Goal: Task Accomplishment & Management: Manage account settings

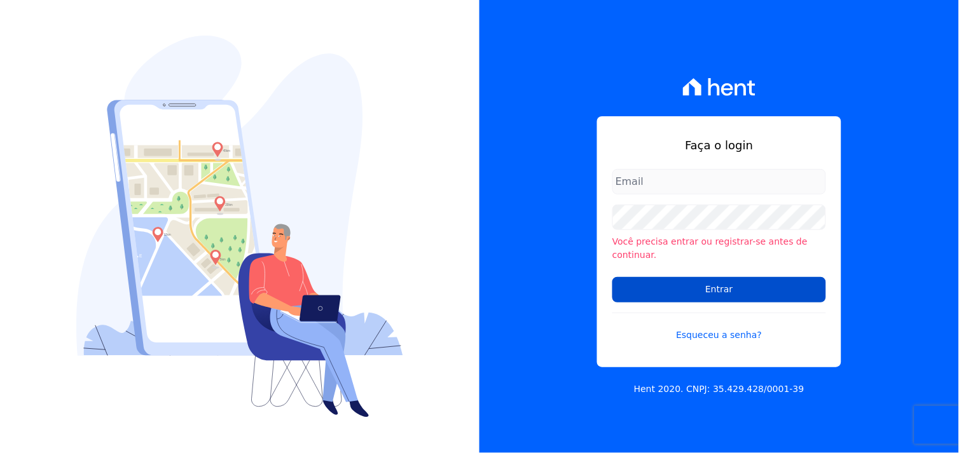
type input "[EMAIL_ADDRESS][DOMAIN_NAME]"
click at [731, 281] on input "Entrar" at bounding box center [719, 289] width 214 height 25
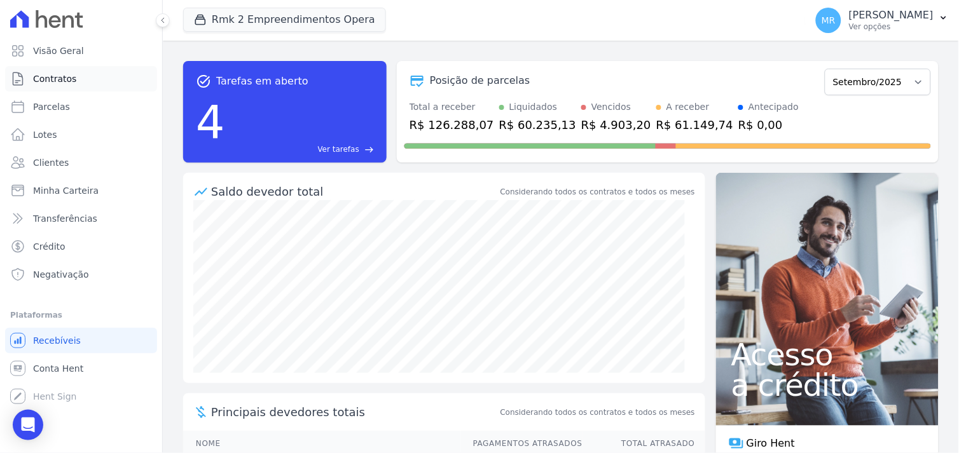
click at [46, 77] on span "Contratos" at bounding box center [54, 78] width 43 height 13
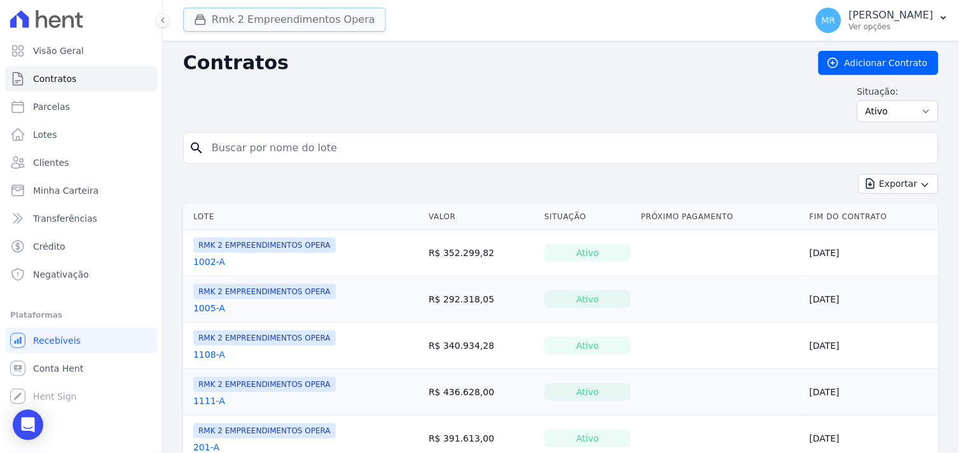
click at [220, 27] on button "Rmk 2 Empreendimentos Opera" at bounding box center [284, 20] width 203 height 24
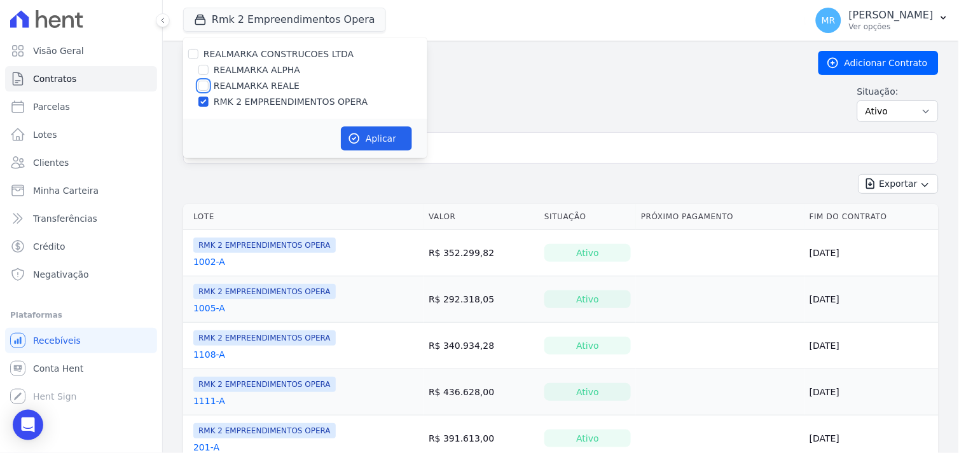
click at [201, 83] on input "REALMARKA REALE" at bounding box center [203, 86] width 10 height 10
checkbox input "true"
click at [201, 100] on input "RMK 2 EMPREENDIMENTOS OPERA" at bounding box center [203, 102] width 10 height 10
checkbox input "false"
click at [365, 140] on button "Aplicar" at bounding box center [376, 138] width 71 height 24
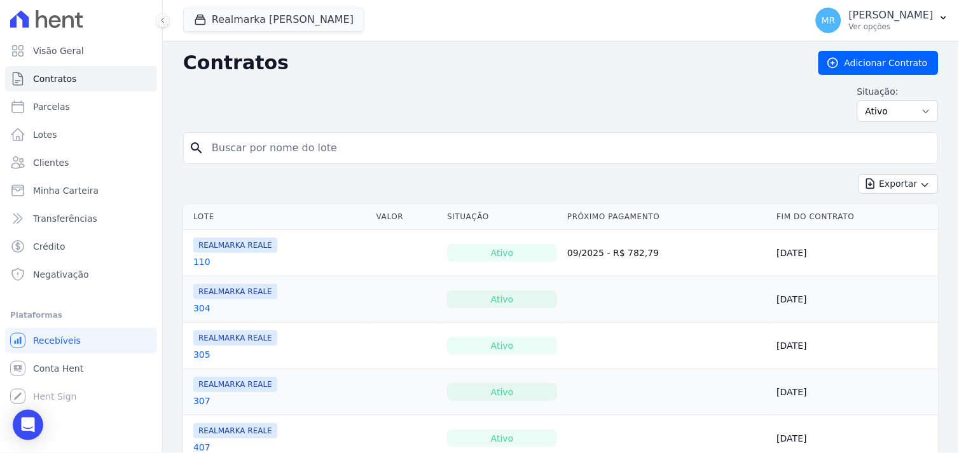
click at [262, 156] on input "search" at bounding box center [568, 147] width 728 height 25
click at [195, 262] on link "110" at bounding box center [201, 262] width 17 height 13
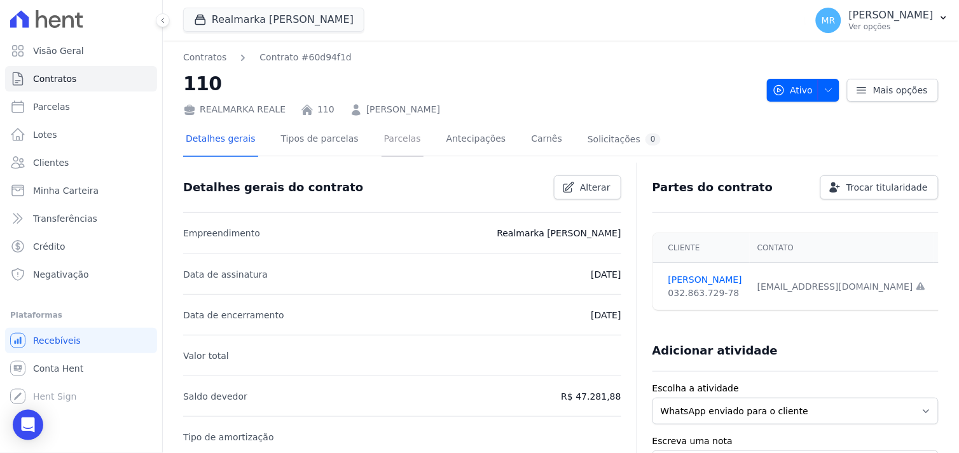
click at [381, 142] on link "Parcelas" at bounding box center [402, 140] width 42 height 34
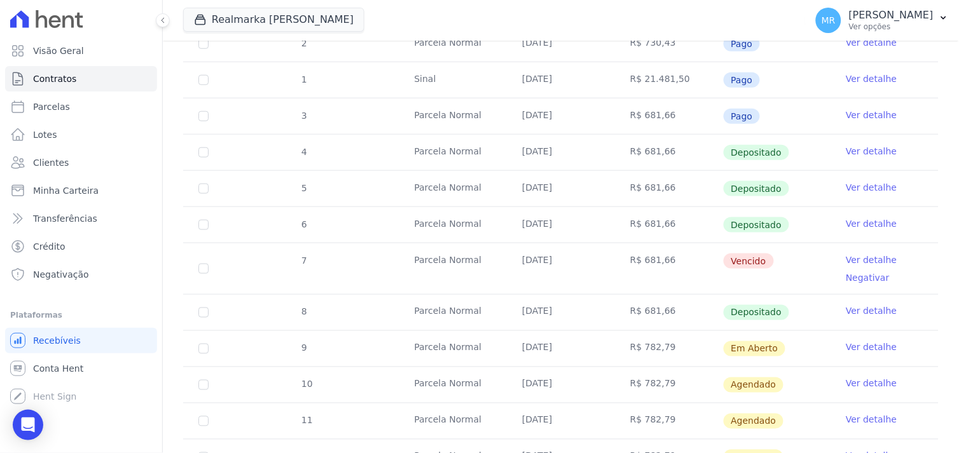
scroll to position [282, 0]
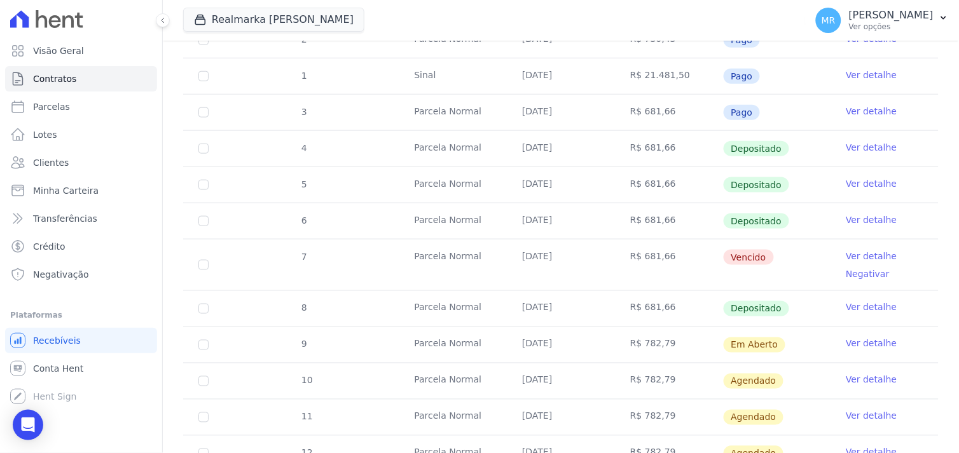
click at [855, 346] on link "Ver detalhe" at bounding box center [870, 344] width 51 height 13
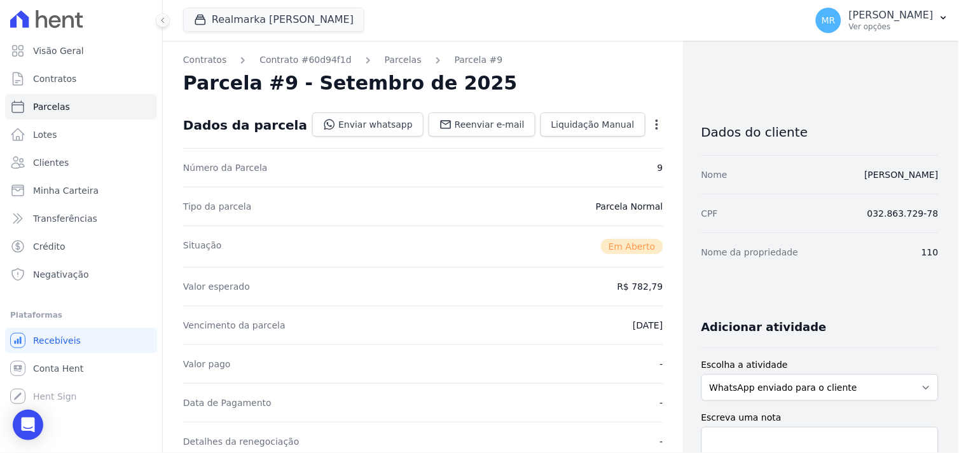
drag, startPoint x: 631, startPoint y: 125, endPoint x: 632, endPoint y: 132, distance: 7.9
click at [650, 125] on icon "button" at bounding box center [656, 124] width 13 height 13
click at [602, 164] on link "Cancelar Cobrança" at bounding box center [602, 164] width 112 height 23
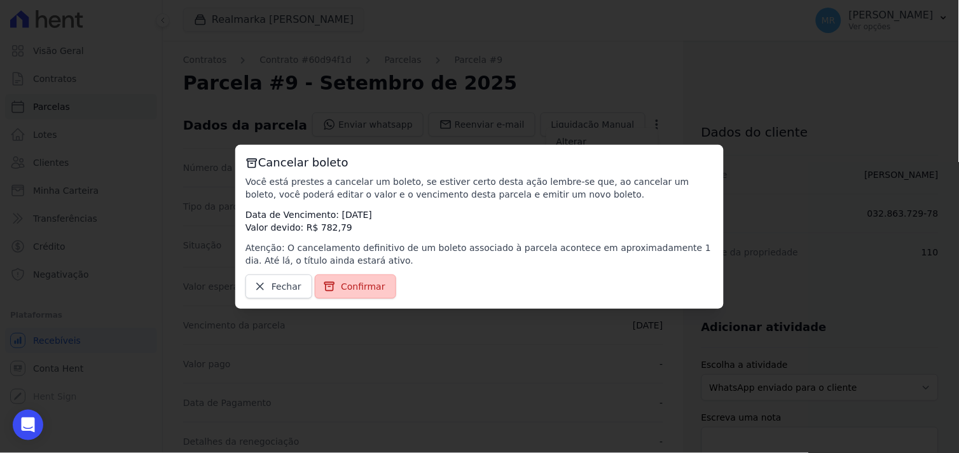
click at [372, 286] on span "Confirmar" at bounding box center [363, 286] width 44 height 13
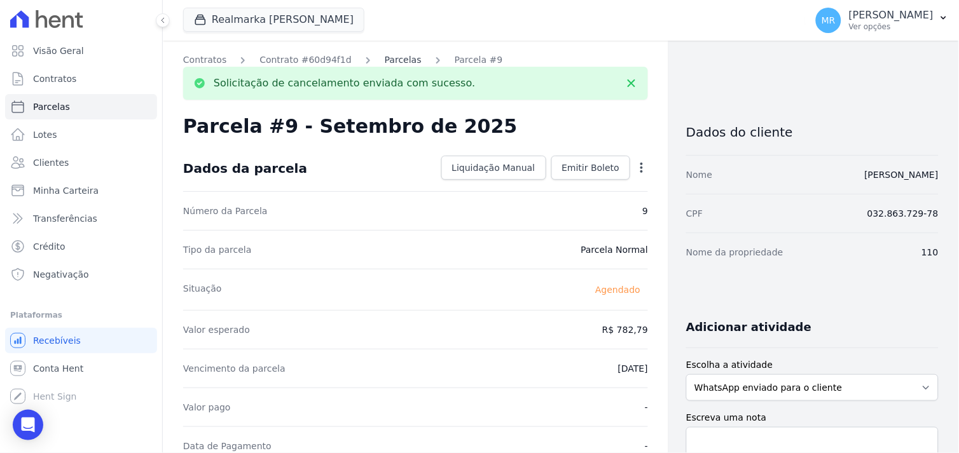
click at [385, 61] on link "Parcelas" at bounding box center [403, 59] width 37 height 13
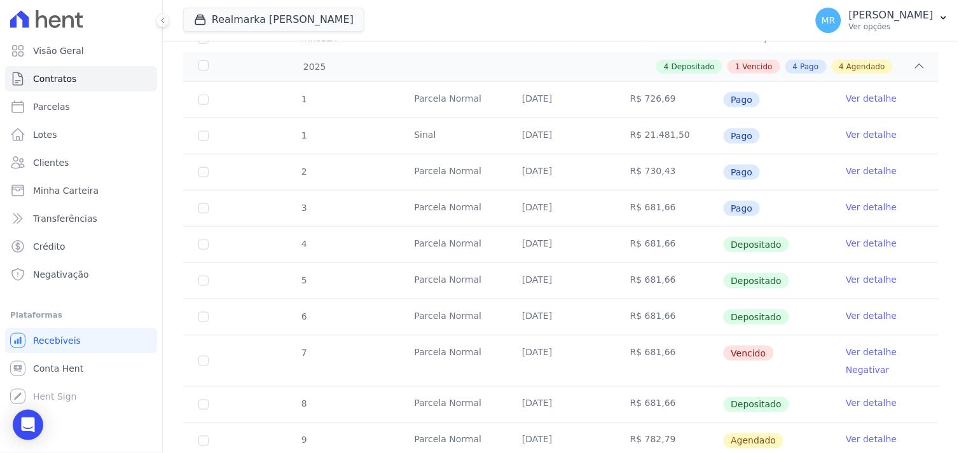
scroll to position [212, 0]
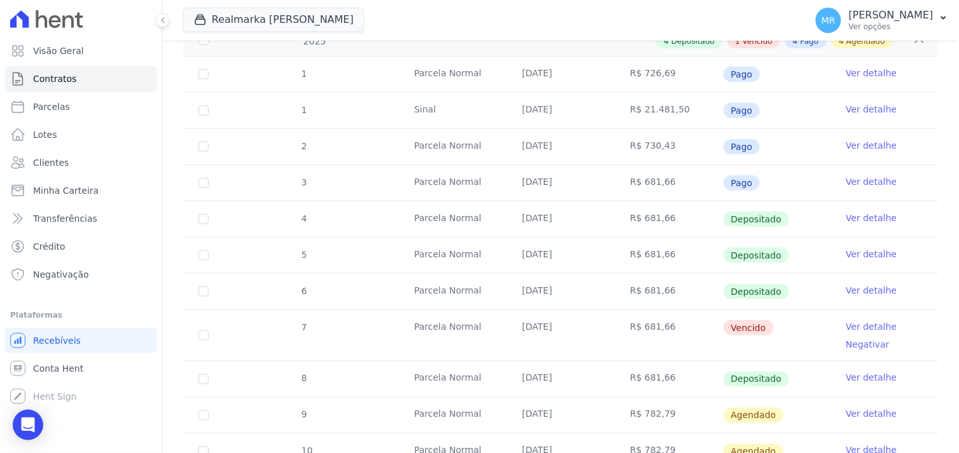
click at [866, 414] on link "Ver detalhe" at bounding box center [870, 414] width 51 height 13
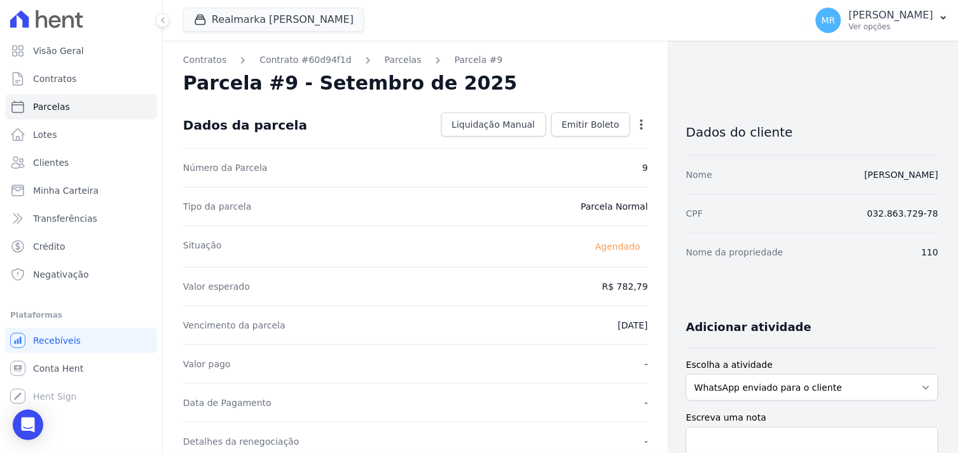
click at [636, 123] on icon "button" at bounding box center [641, 124] width 13 height 13
click at [585, 170] on link "Antecipar" at bounding box center [587, 164] width 112 height 23
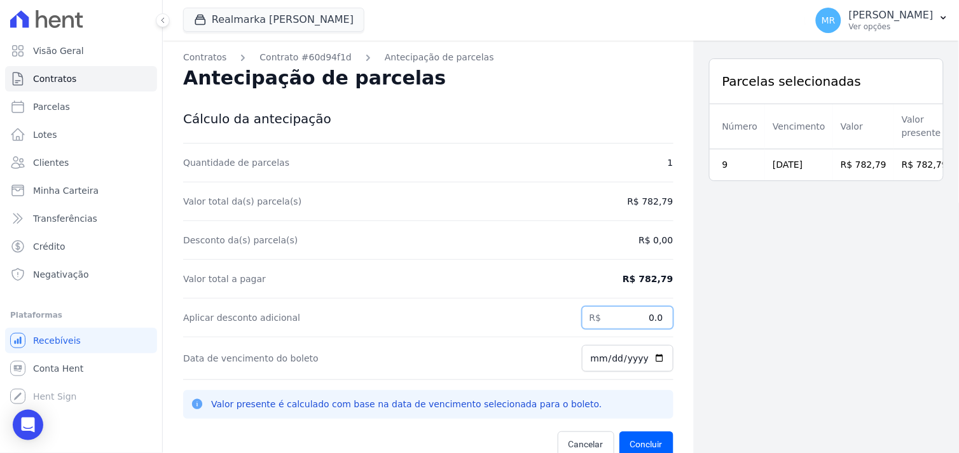
drag, startPoint x: 602, startPoint y: 319, endPoint x: 683, endPoint y: 313, distance: 81.0
click at [683, 313] on div "Contratos Contrato #60d94f1d Antecipação de parcelas Antecipação de parcelas Cá…" at bounding box center [428, 267] width 531 height 453
type input "101.13"
click at [594, 361] on input "[DATE]" at bounding box center [628, 358] width 92 height 27
type input "[DATE]"
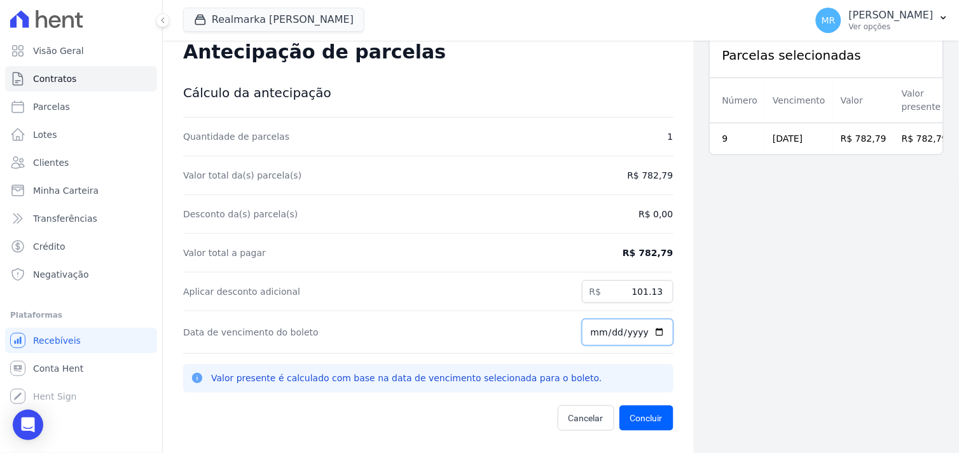
scroll to position [41, 0]
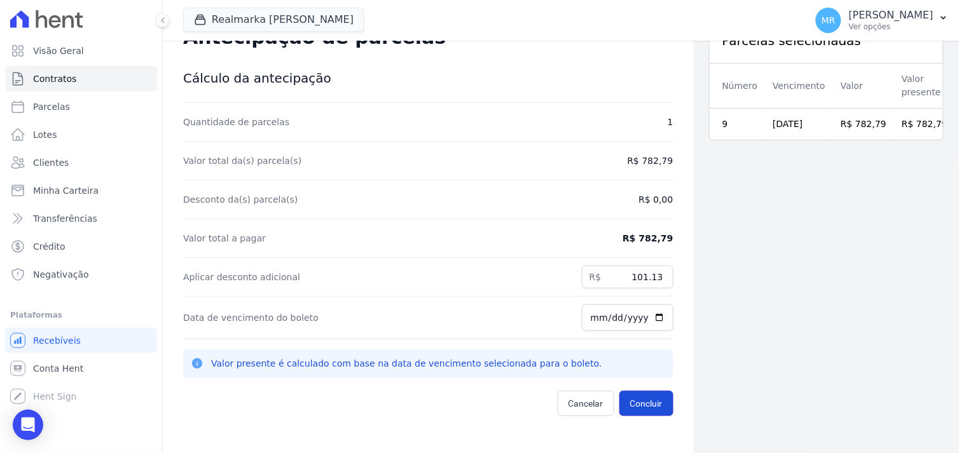
click at [631, 406] on button "Concluir" at bounding box center [646, 403] width 54 height 25
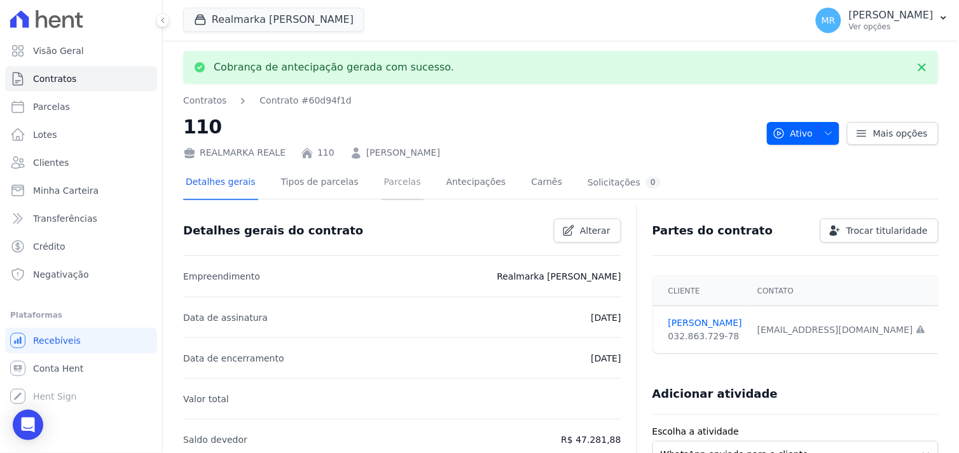
click at [386, 185] on link "Parcelas" at bounding box center [402, 184] width 42 height 34
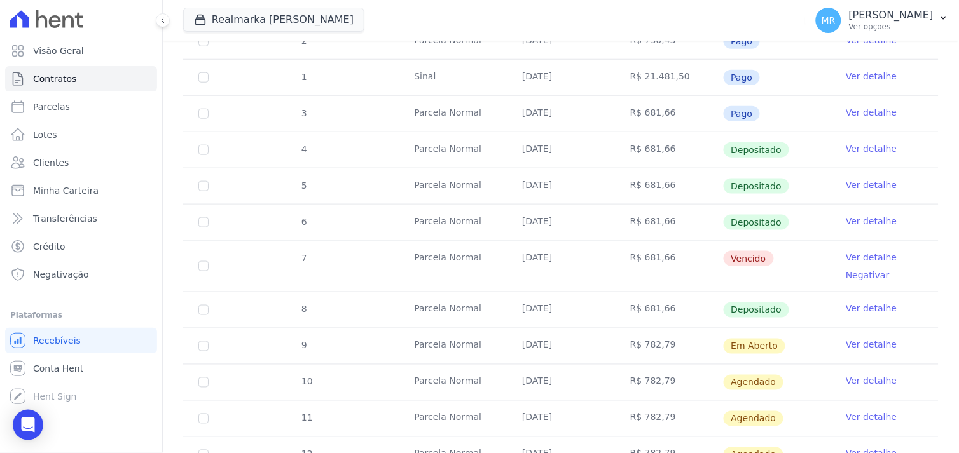
scroll to position [282, 0]
click at [866, 341] on link "Ver detalhe" at bounding box center [870, 344] width 51 height 13
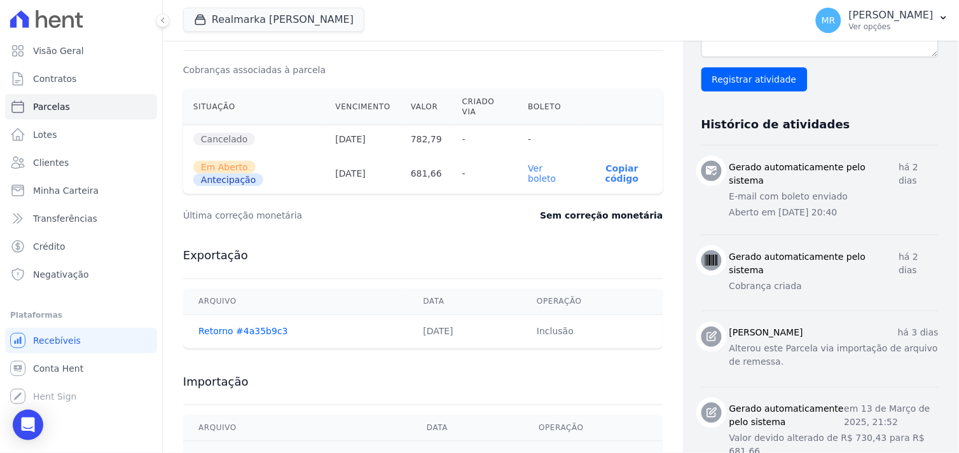
scroll to position [423, 0]
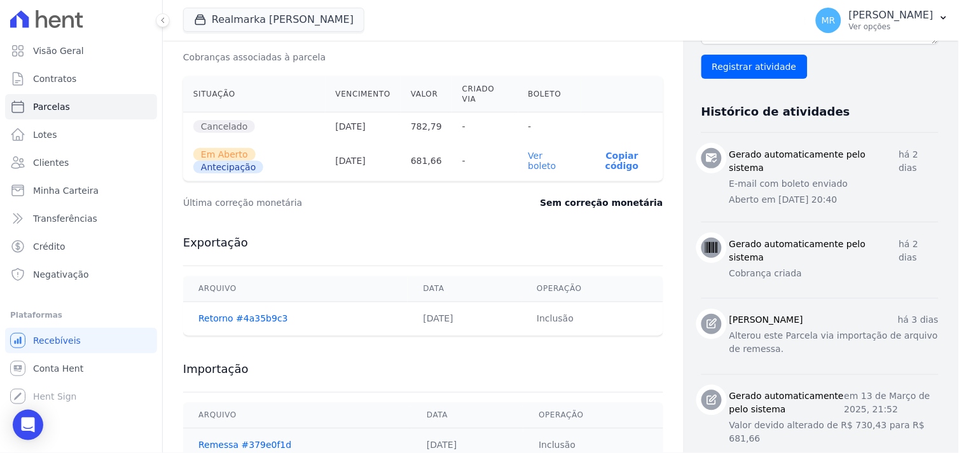
click at [528, 167] on link "Ver boleto" at bounding box center [542, 161] width 28 height 20
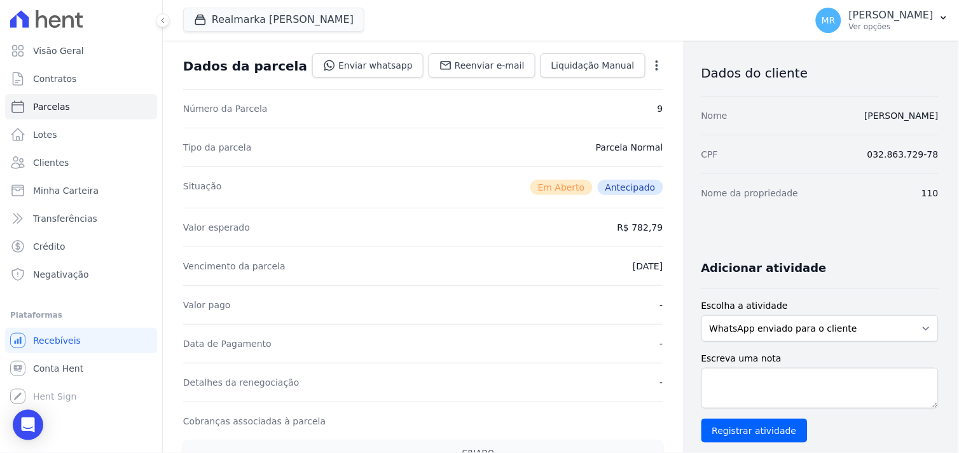
scroll to position [0, 0]
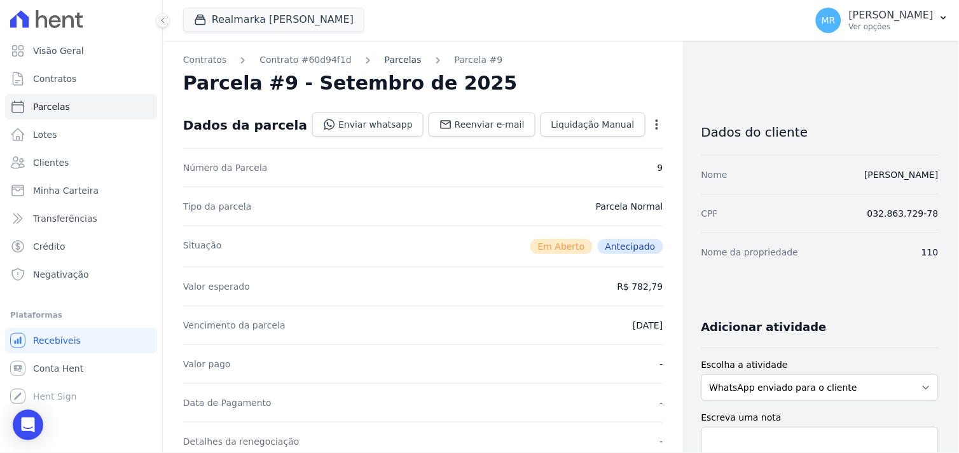
click at [385, 60] on link "Parcelas" at bounding box center [403, 59] width 37 height 13
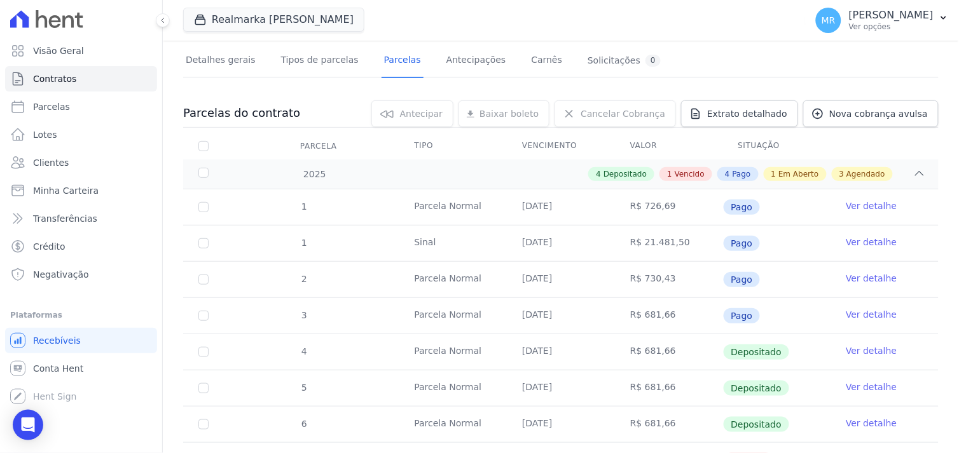
scroll to position [282, 0]
